Goal: Complete application form

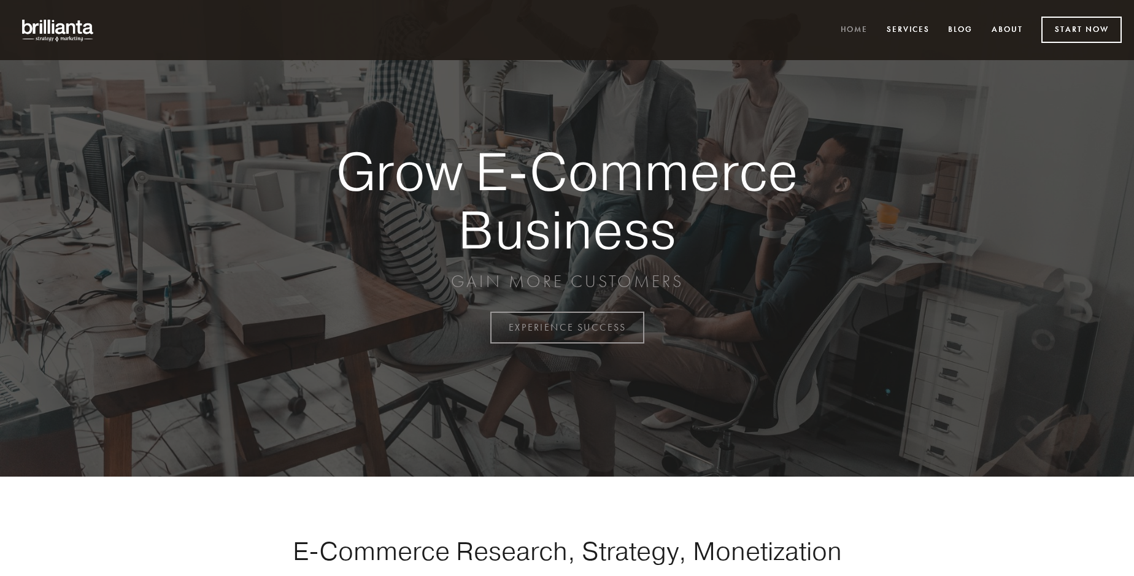
scroll to position [3215, 0]
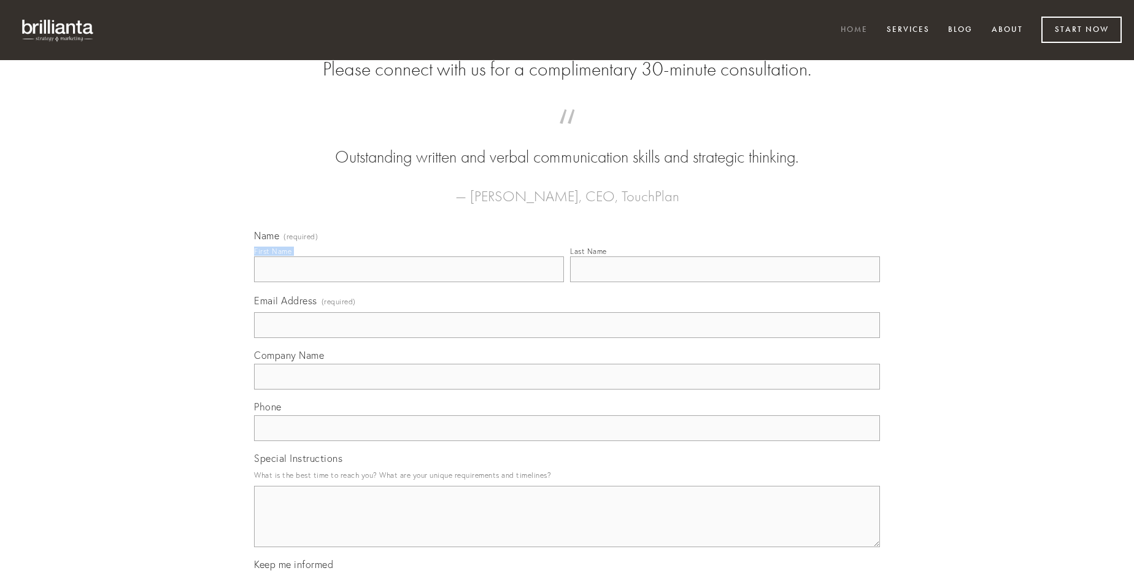
type input "[PERSON_NAME]"
click at [724, 282] on input "Last Name" at bounding box center [725, 269] width 310 height 26
type input "[PERSON_NAME]"
click at [567, 338] on input "Email Address (required)" at bounding box center [567, 325] width 626 height 26
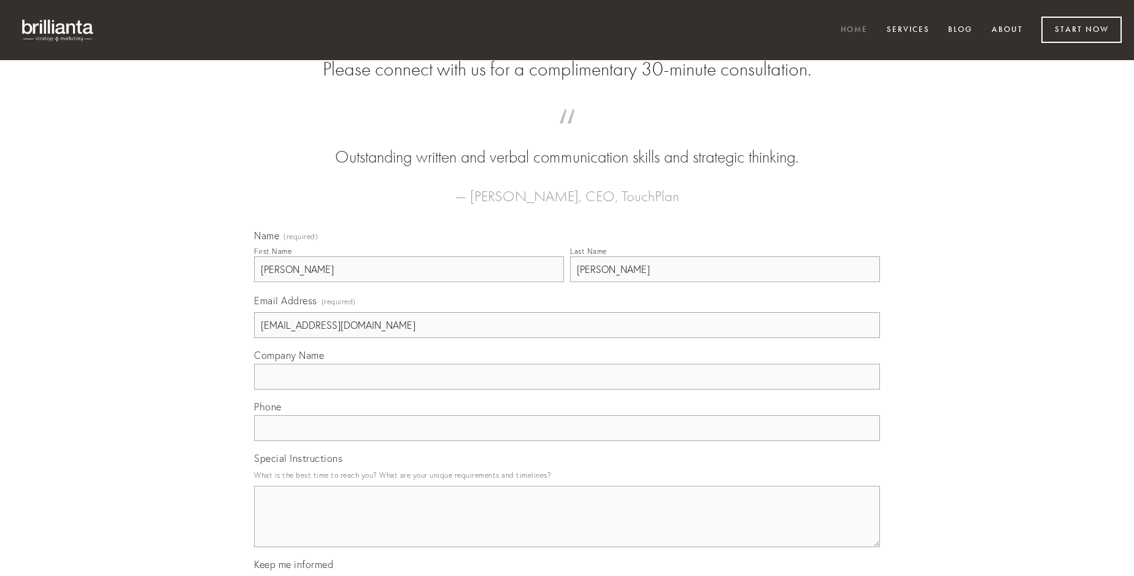
type input "[EMAIL_ADDRESS][DOMAIN_NAME]"
click at [567, 389] on input "Company Name" at bounding box center [567, 377] width 626 height 26
type input "comptus"
click at [567, 441] on input "text" at bounding box center [567, 428] width 626 height 26
click at [567, 528] on textarea "Special Instructions" at bounding box center [567, 516] width 626 height 61
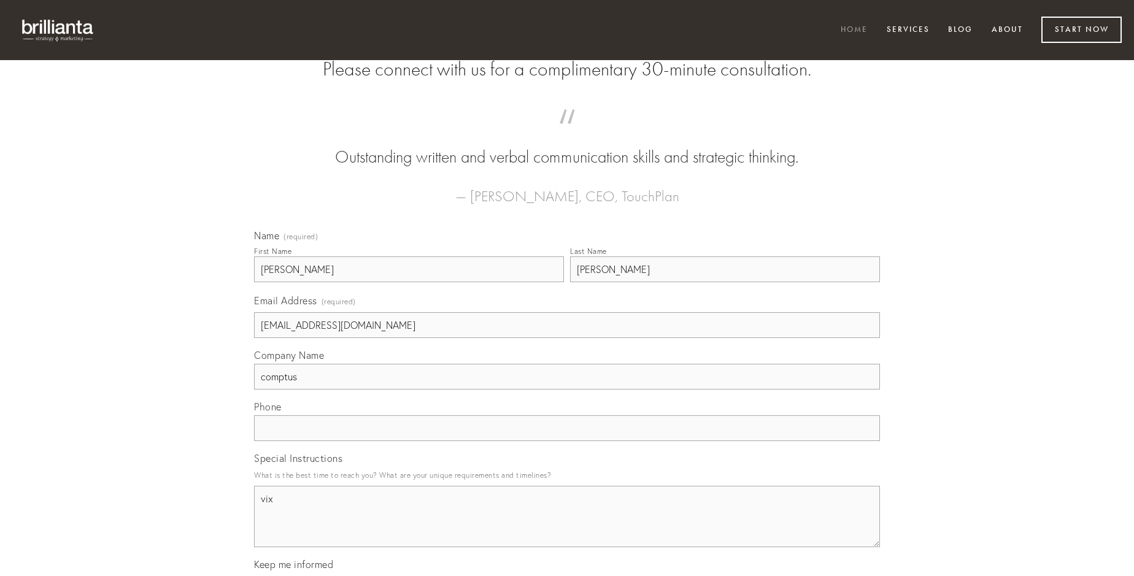
type textarea "vix"
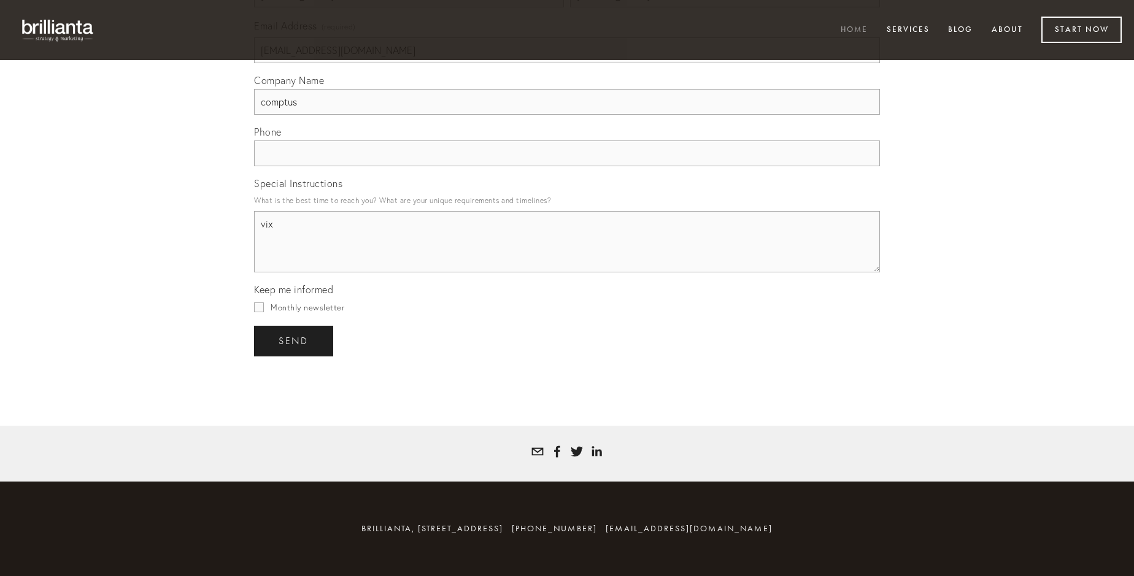
click at [294, 340] on span "send" at bounding box center [293, 341] width 30 height 11
